Goal: Contribute content

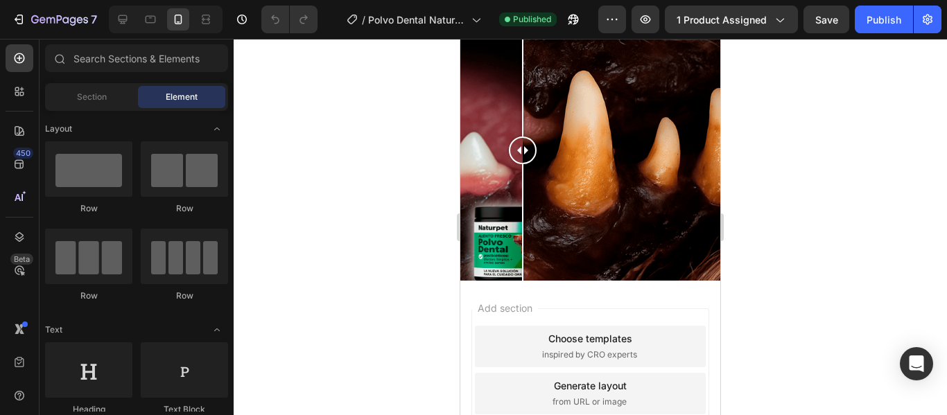
scroll to position [1540, 0]
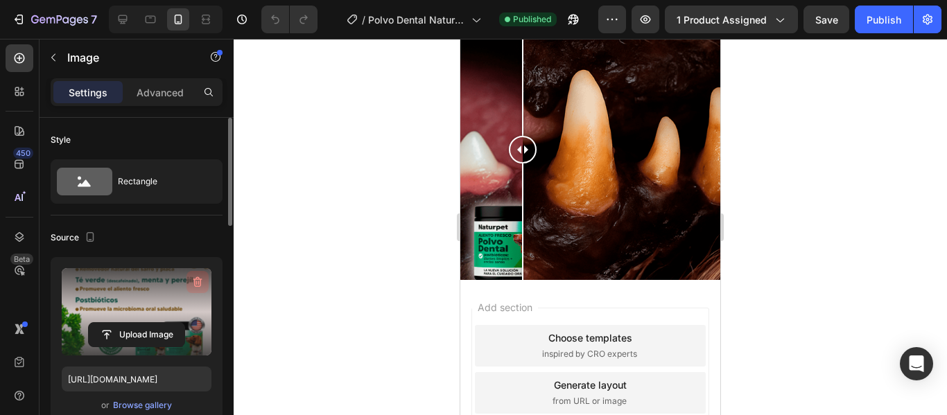
click at [200, 283] on icon "button" at bounding box center [197, 282] width 9 height 10
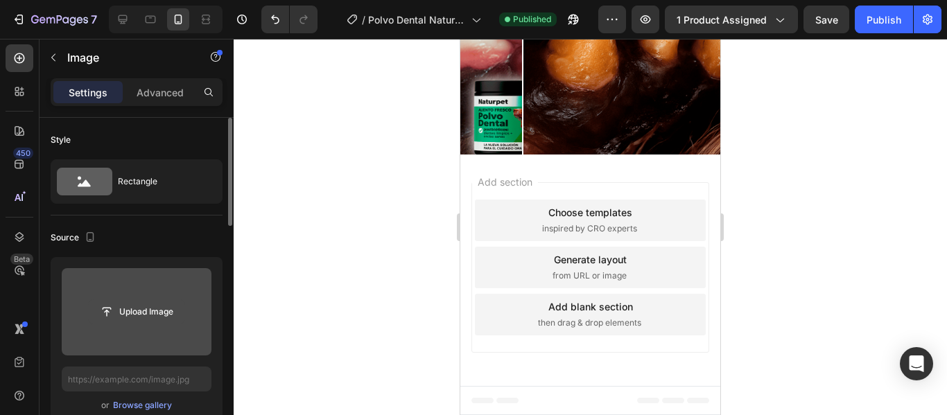
click at [153, 307] on input "file" at bounding box center [137, 312] width 96 height 24
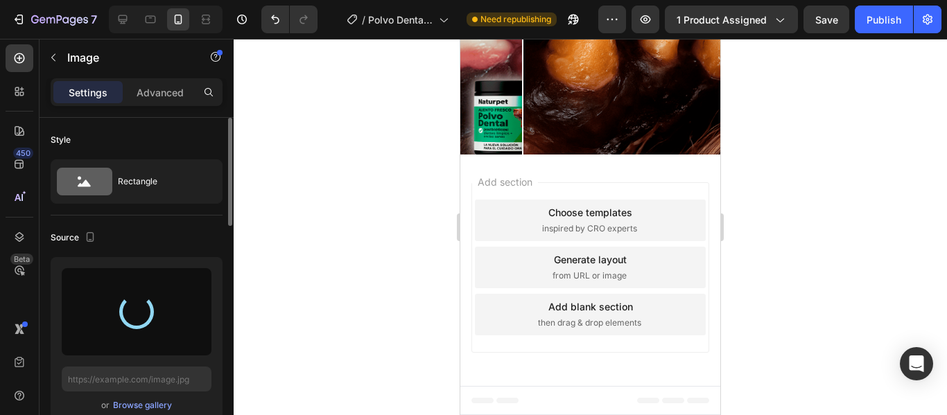
type input "[URL][DOMAIN_NAME]"
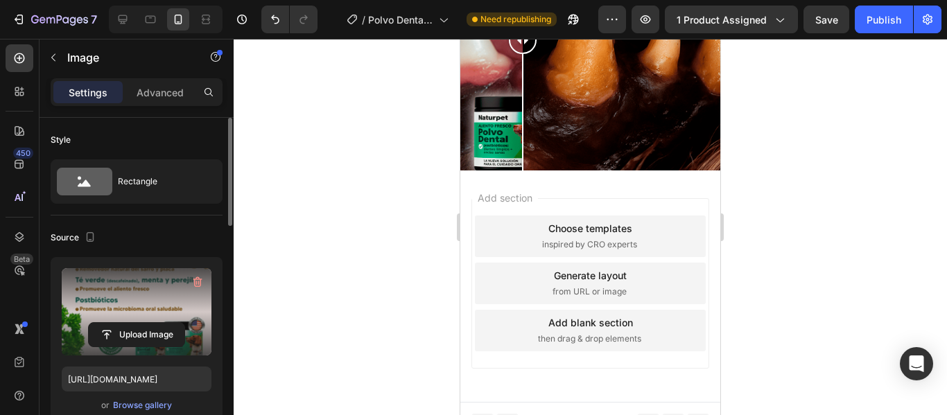
scroll to position [1651, 0]
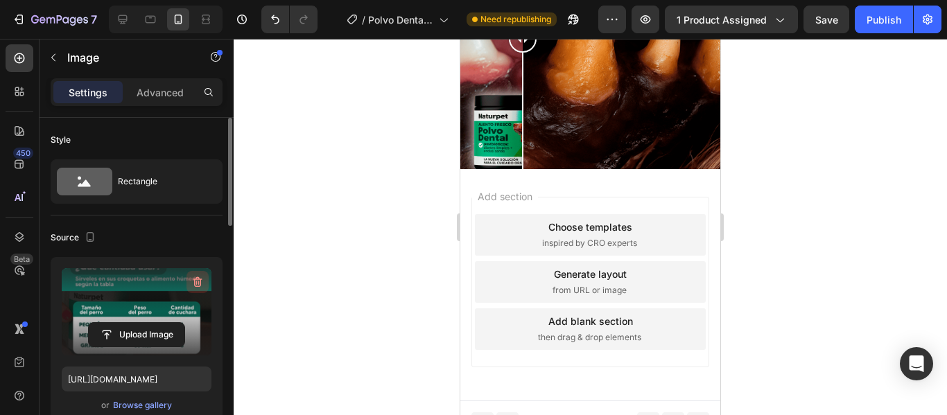
click at [200, 279] on icon "button" at bounding box center [198, 282] width 14 height 14
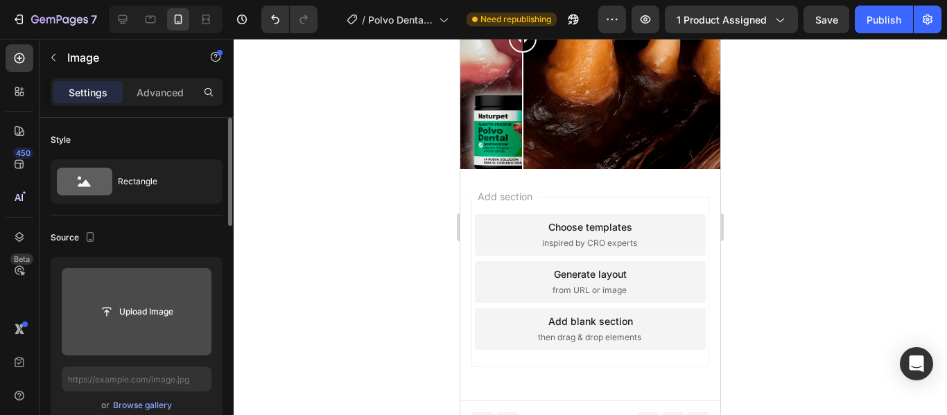
click at [137, 305] on input "file" at bounding box center [137, 312] width 96 height 24
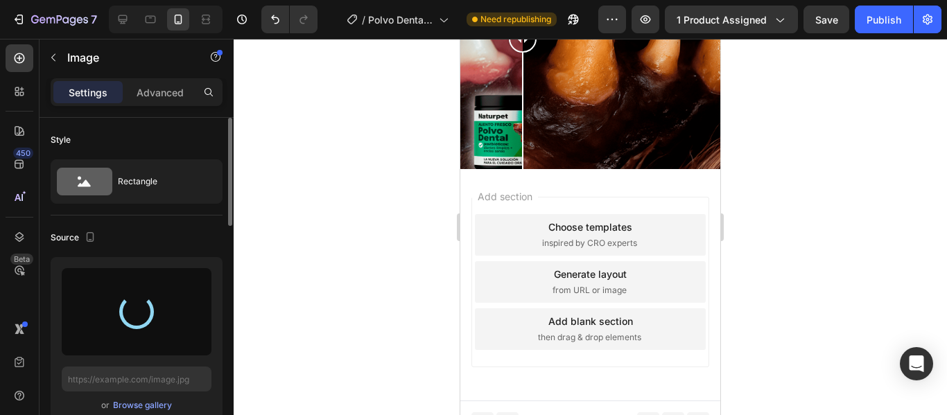
type input "[URL][DOMAIN_NAME]"
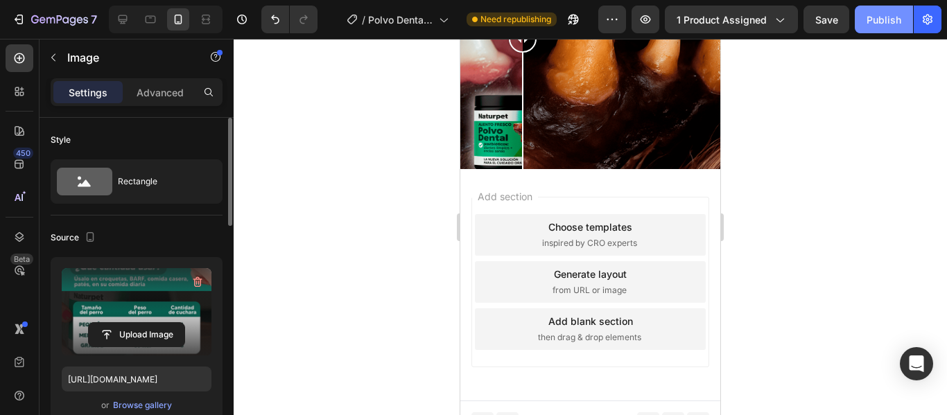
click at [886, 24] on div "Publish" at bounding box center [883, 19] width 35 height 15
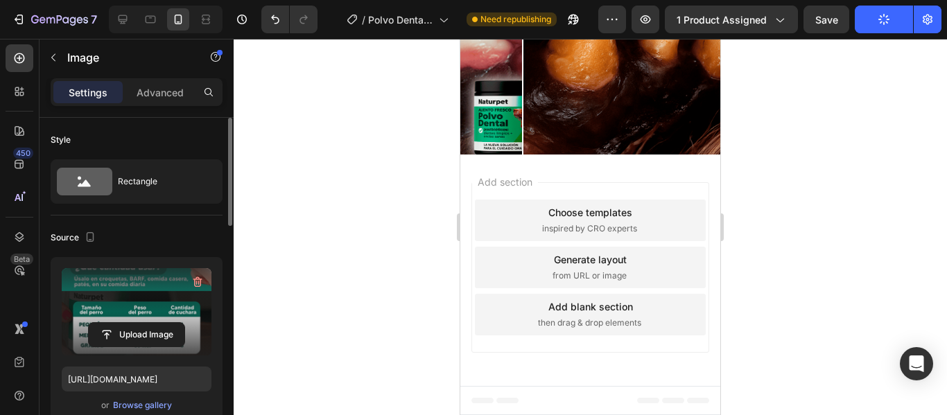
scroll to position [1690, 0]
click at [794, 125] on div at bounding box center [590, 227] width 713 height 376
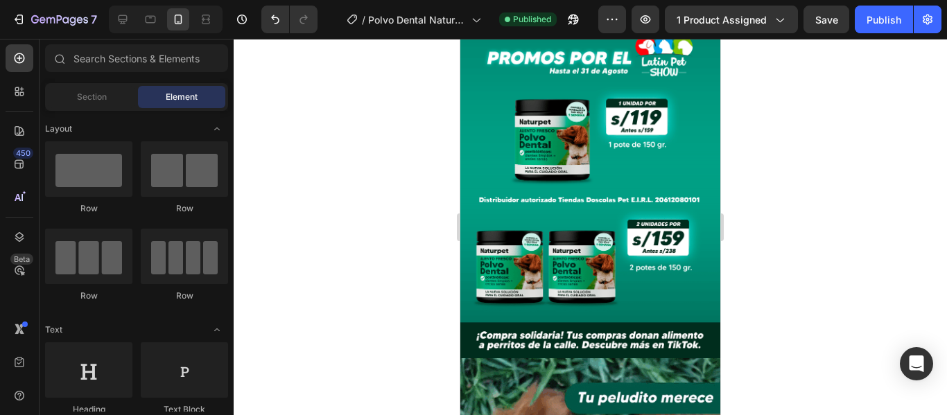
scroll to position [2285, 0]
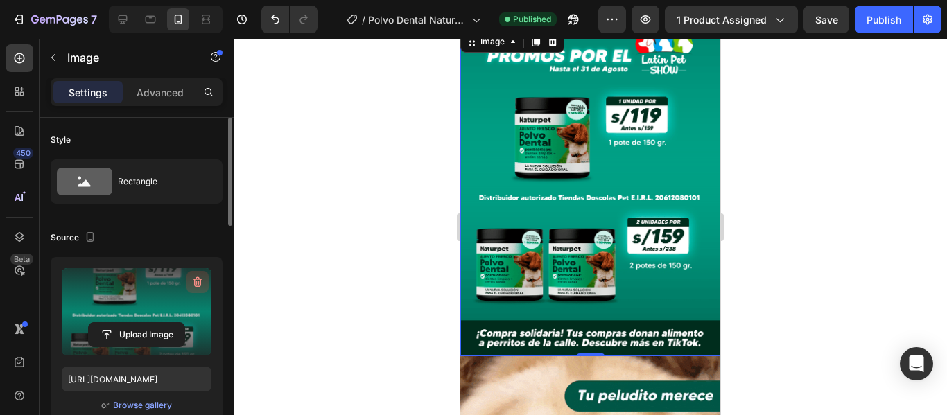
click at [196, 284] on icon "button" at bounding box center [196, 283] width 1 height 4
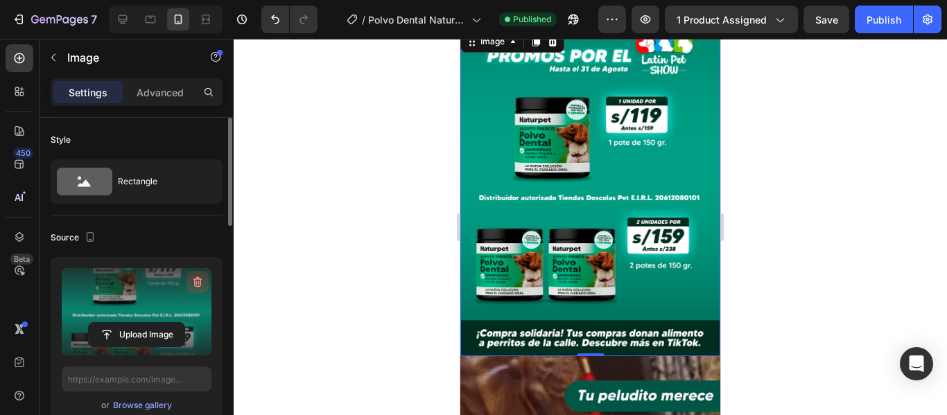
scroll to position [2219, 0]
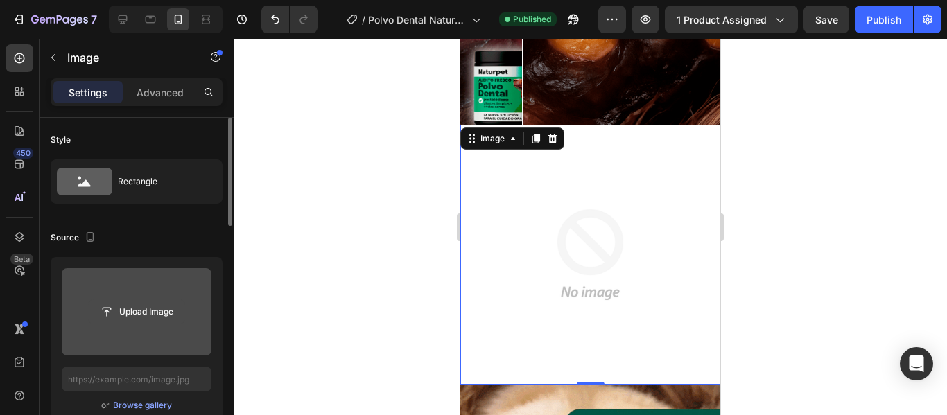
click at [127, 313] on input "file" at bounding box center [137, 312] width 96 height 24
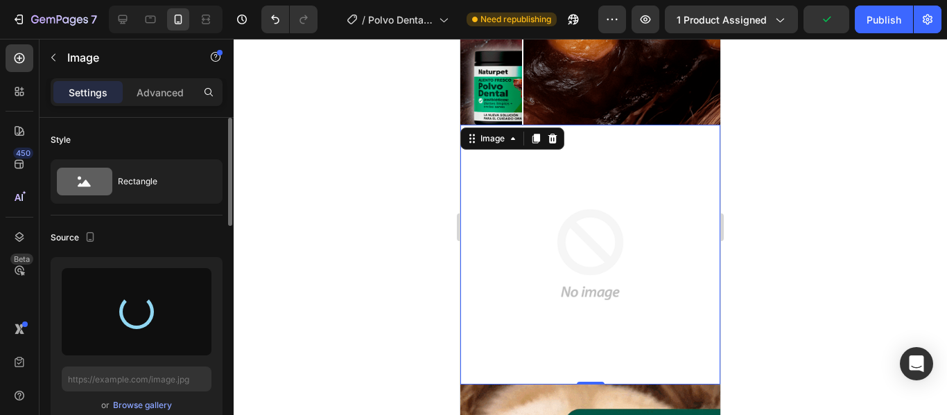
type input "[URL][DOMAIN_NAME]"
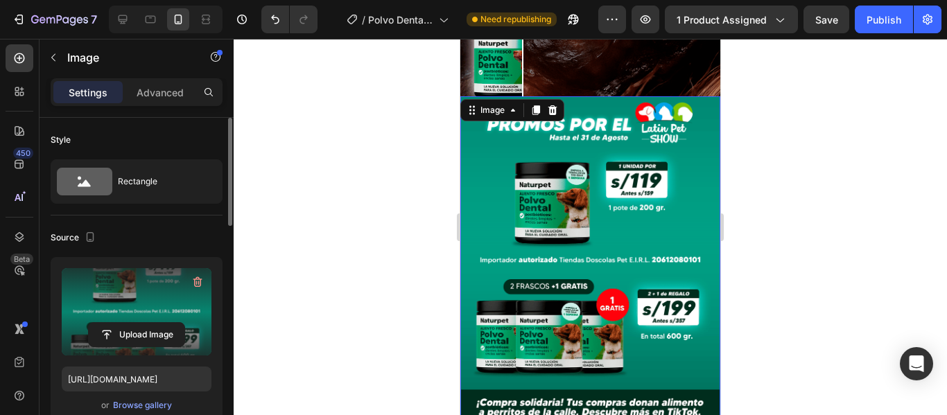
scroll to position [2247, 0]
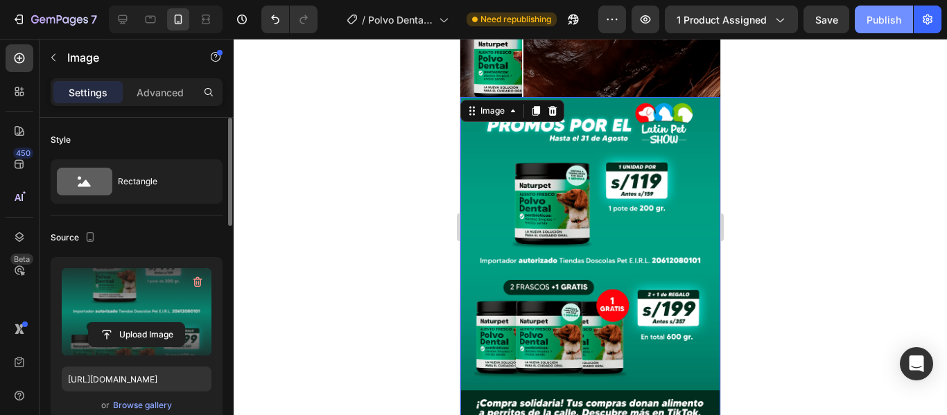
click at [887, 24] on div "Publish" at bounding box center [883, 19] width 35 height 15
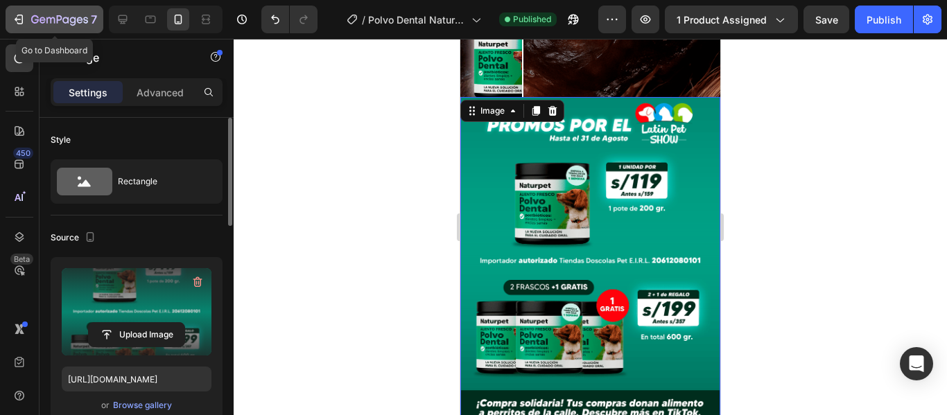
click at [18, 24] on icon "button" at bounding box center [19, 19] width 14 height 14
